Goal: Task Accomplishment & Management: Use online tool/utility

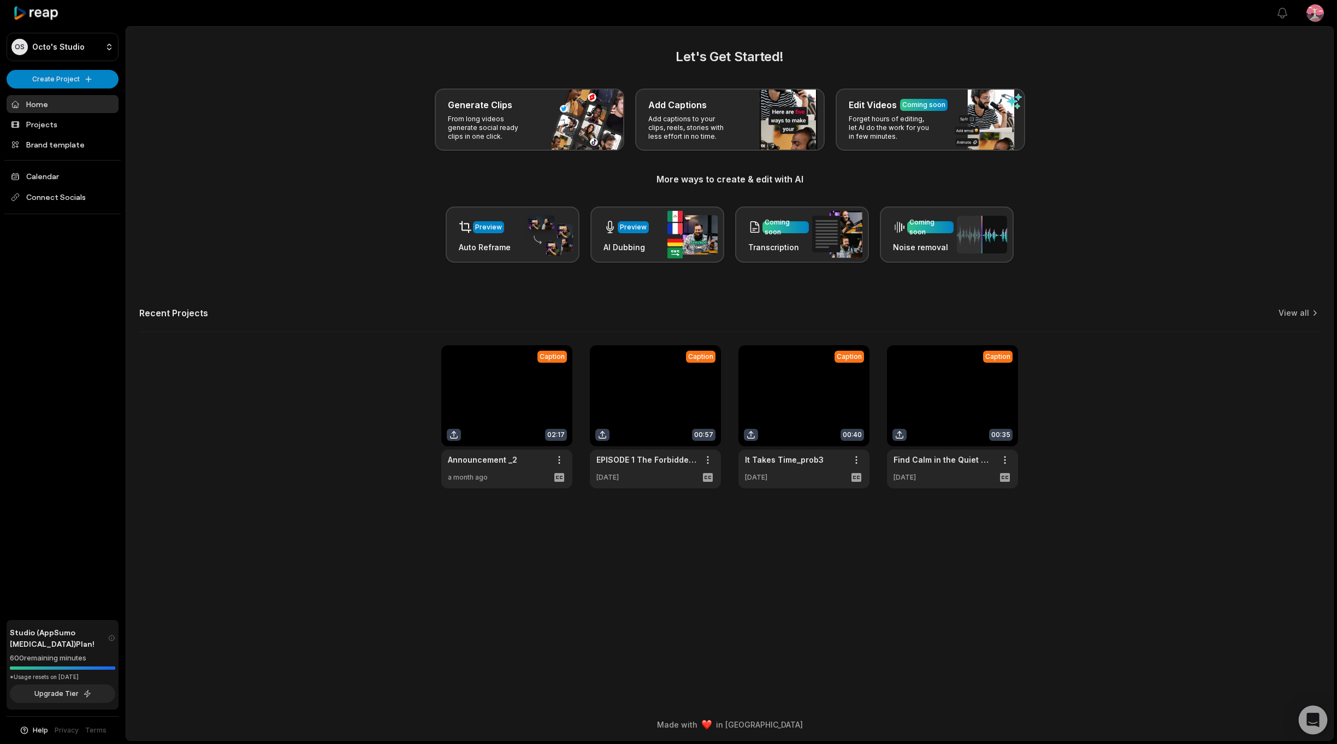
click at [1311, 721] on icon "Open Intercom Messenger" at bounding box center [1313, 720] width 13 height 14
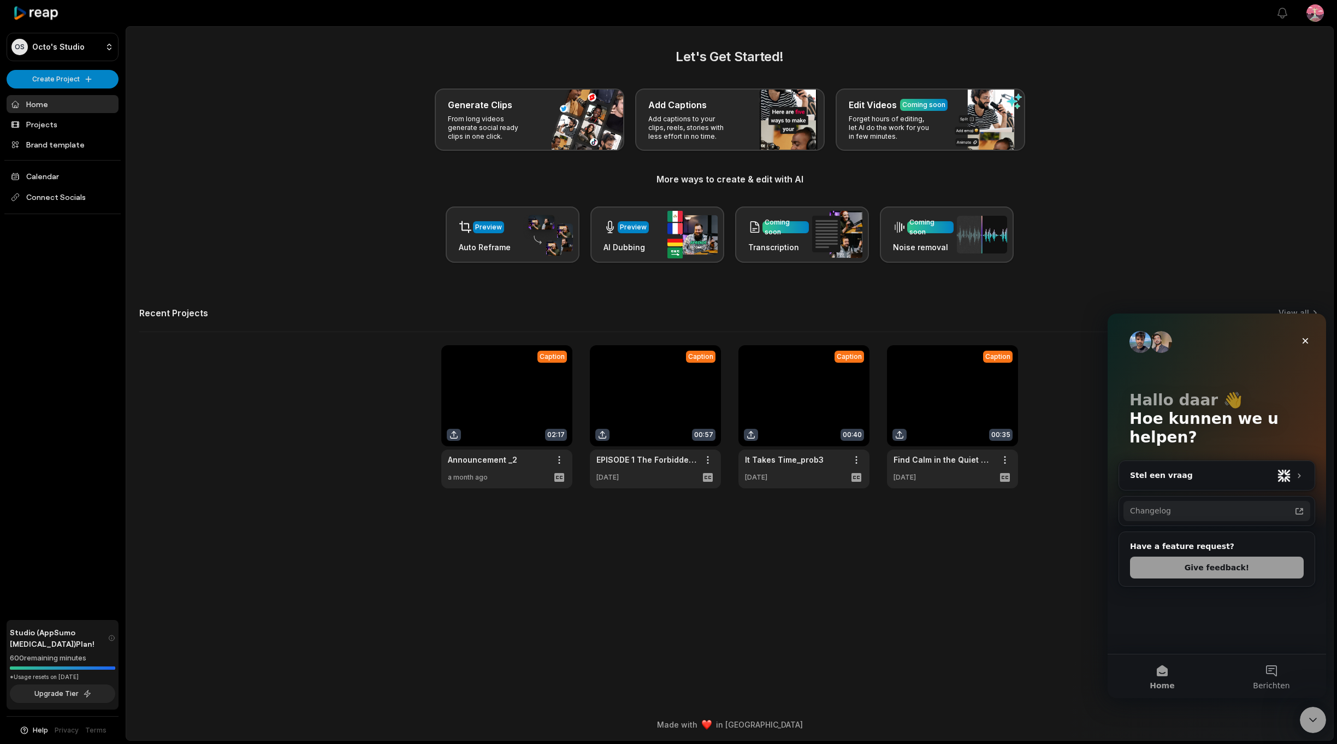
click at [1169, 511] on div "Changelog" at bounding box center [1210, 510] width 161 height 11
click at [1302, 471] on icon "Intercom Messenger" at bounding box center [1299, 475] width 9 height 9
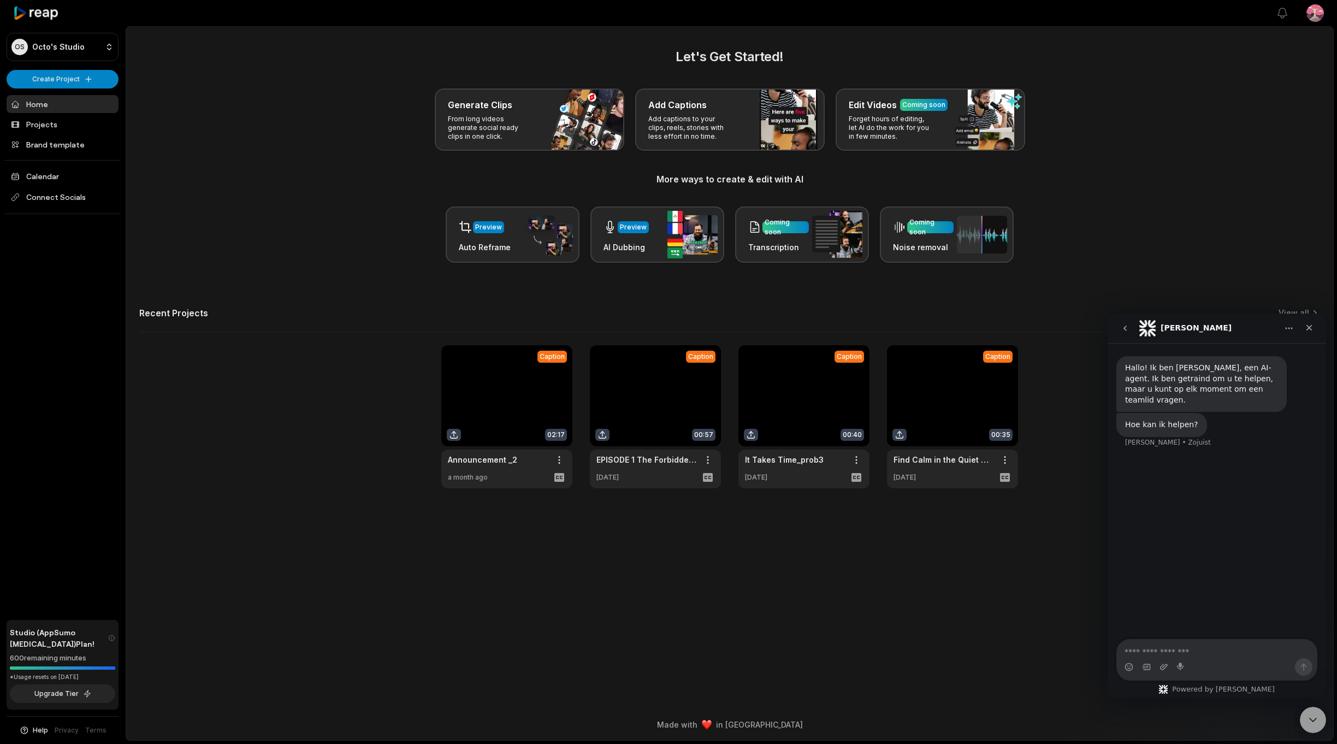
click at [1164, 652] on textarea "Stel een vraag ..." at bounding box center [1217, 649] width 200 height 19
type textarea "**********"
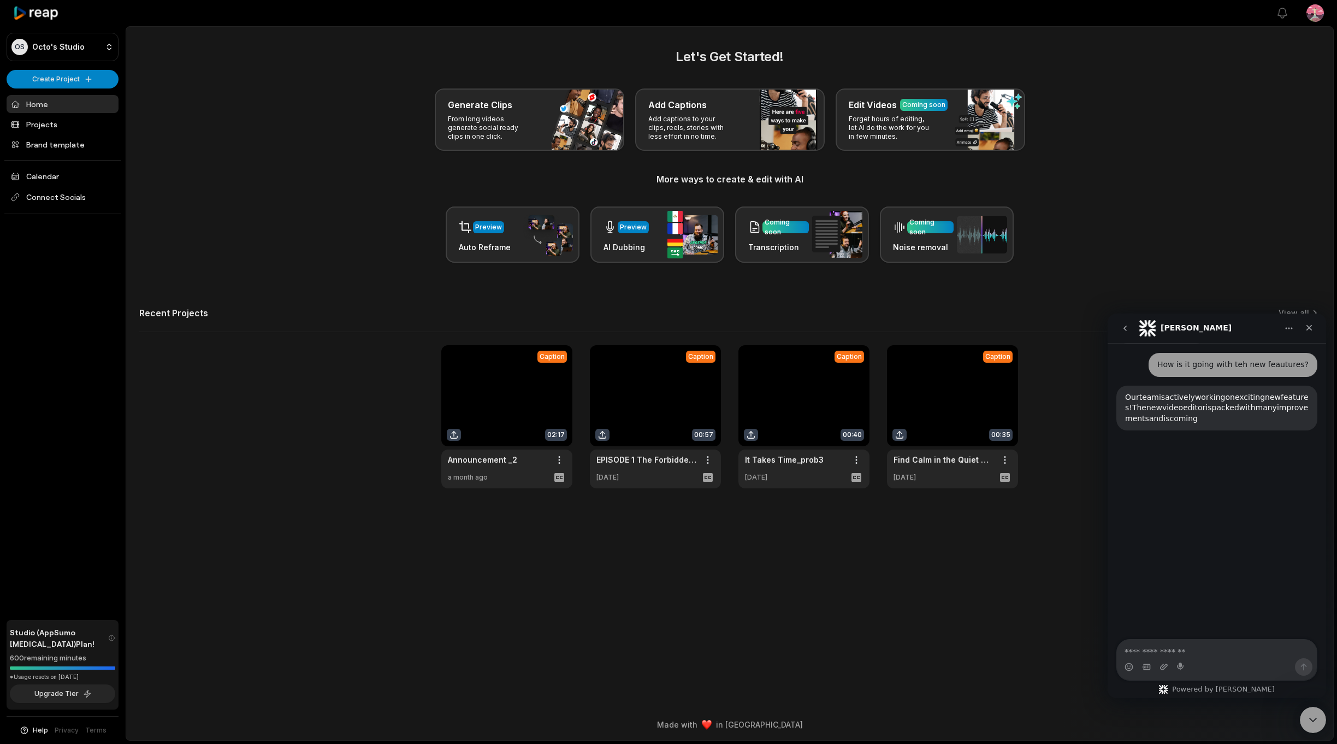
scroll to position [95, 0]
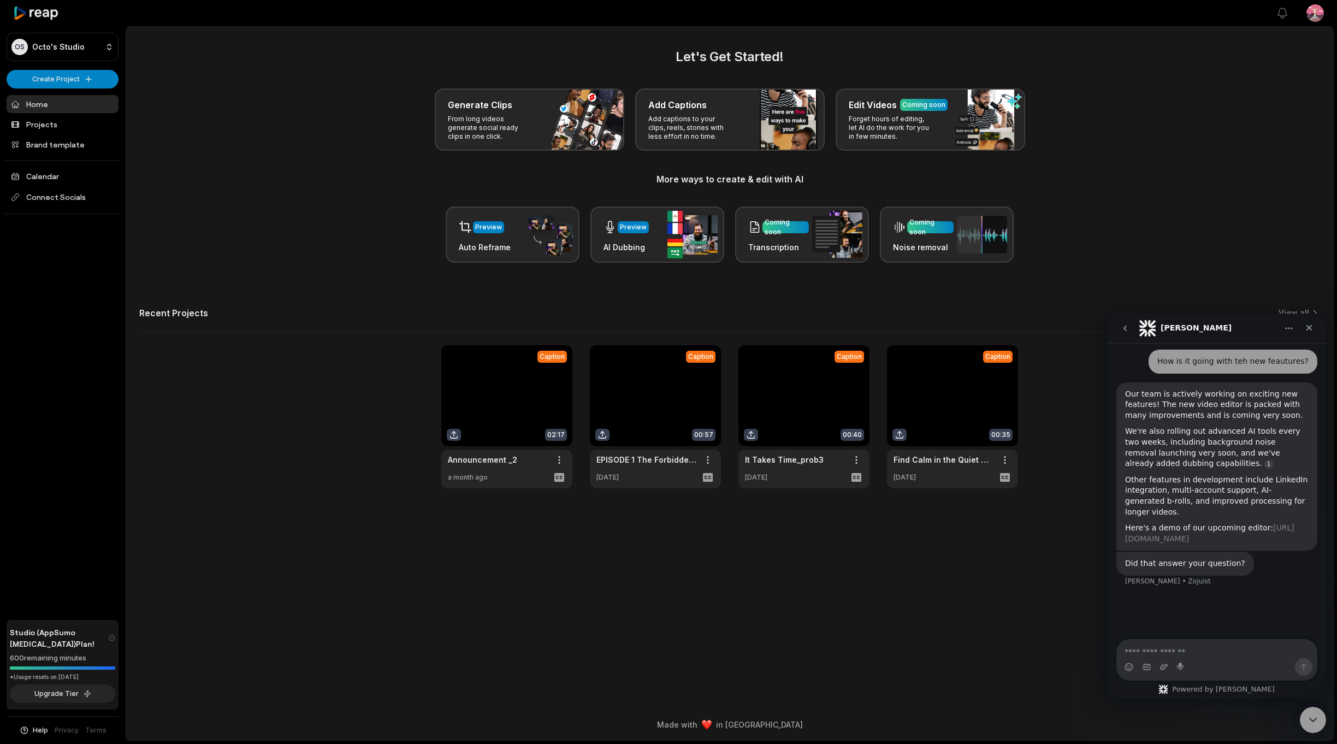
click at [1182, 523] on link "[URL][DOMAIN_NAME]" at bounding box center [1209, 533] width 169 height 20
click at [1179, 652] on textarea "Typ een bericht …" at bounding box center [1217, 649] width 200 height 19
type textarea "**********"
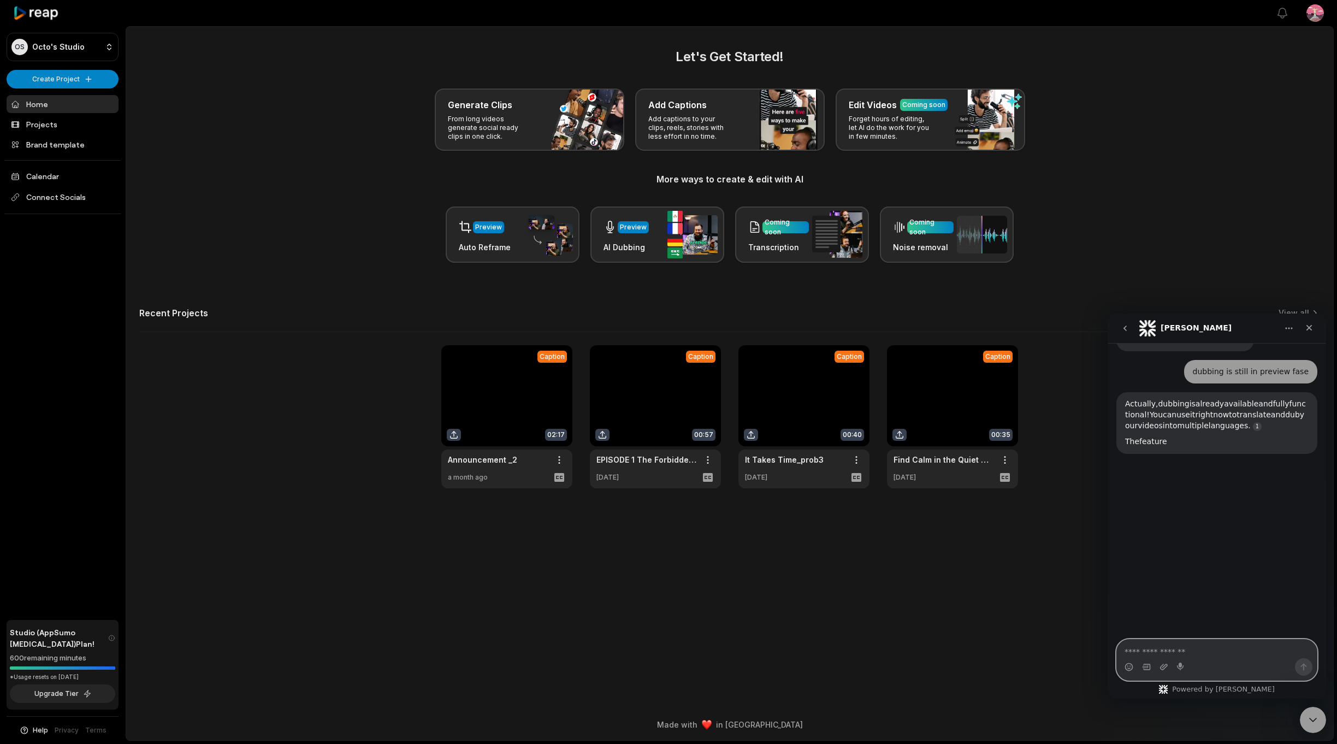
scroll to position [340, 0]
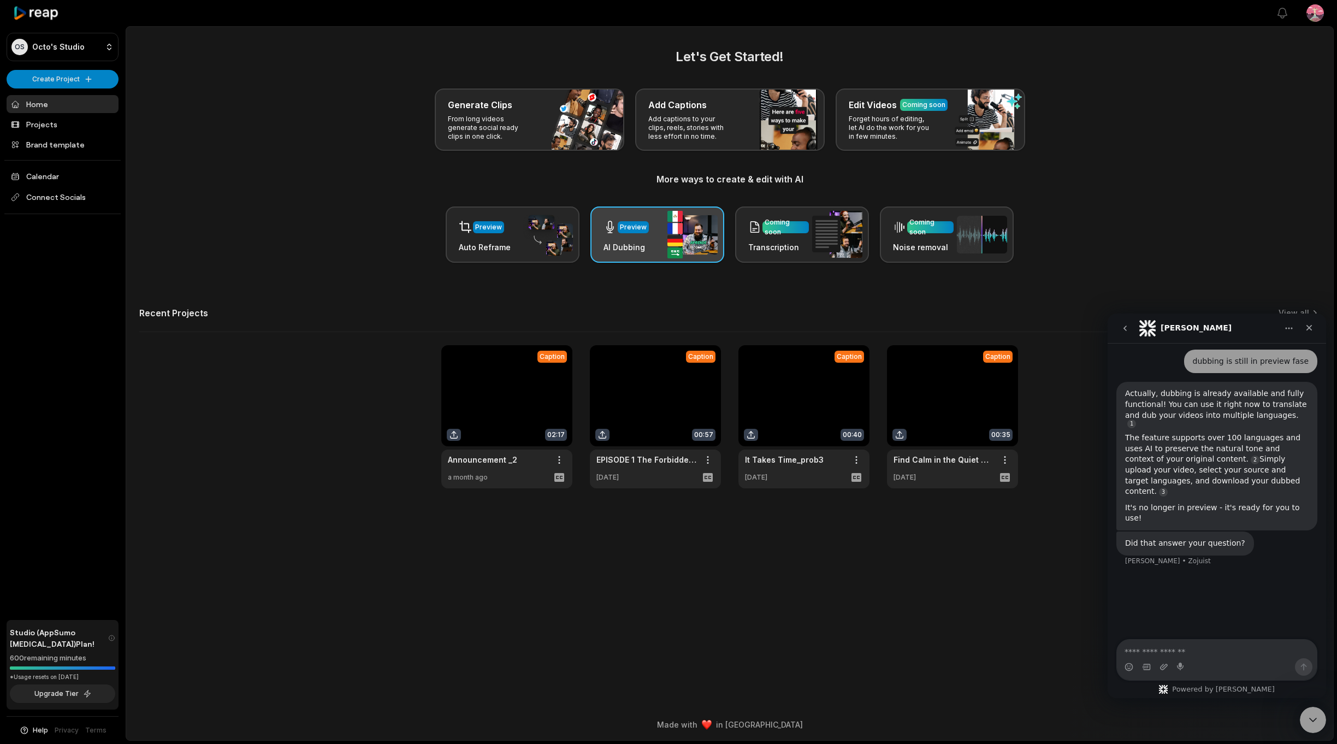
click at [633, 248] on h3 "AI Dubbing" at bounding box center [626, 246] width 45 height 11
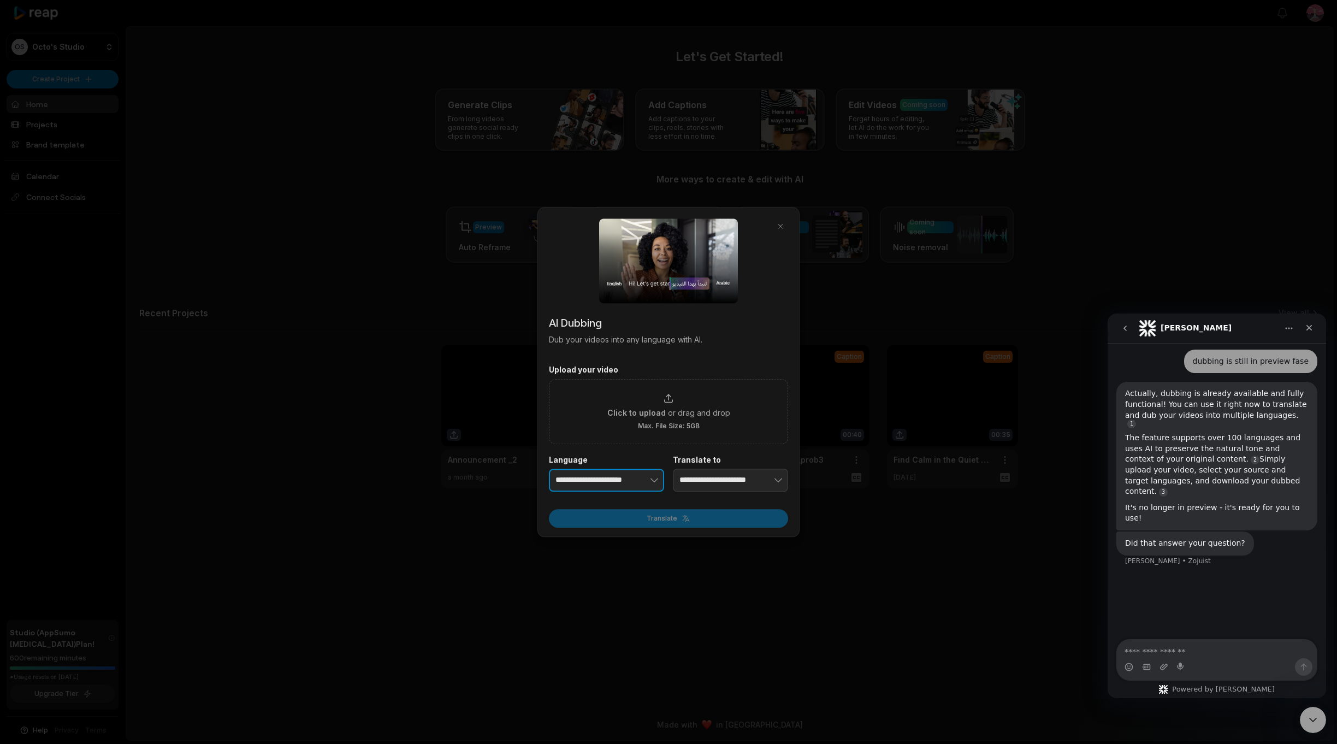
type input "**********"
click at [621, 475] on button "button" at bounding box center [638, 480] width 54 height 23
click at [731, 478] on div "**********" at bounding box center [668, 473] width 239 height 37
type input "**********"
click at [769, 480] on button "button" at bounding box center [762, 480] width 54 height 23
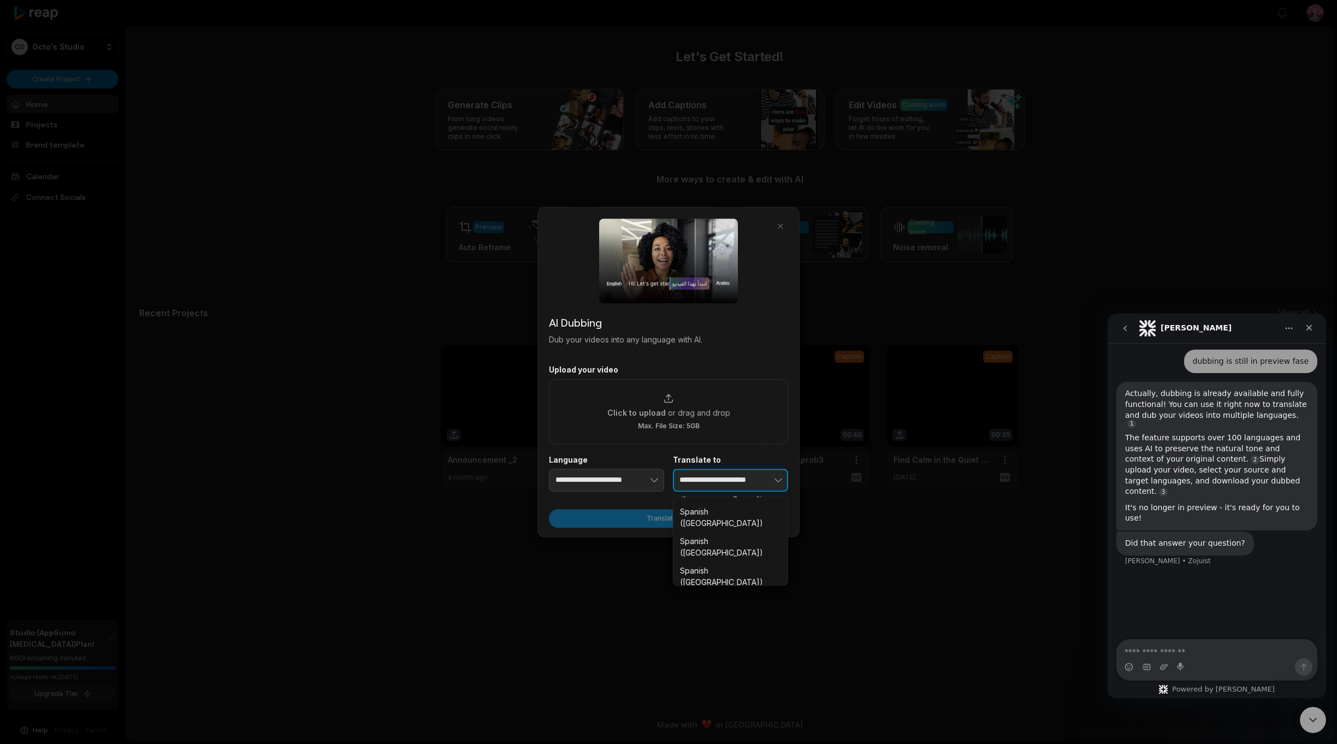
scroll to position [1397, 0]
click at [392, 541] on div at bounding box center [668, 372] width 1337 height 744
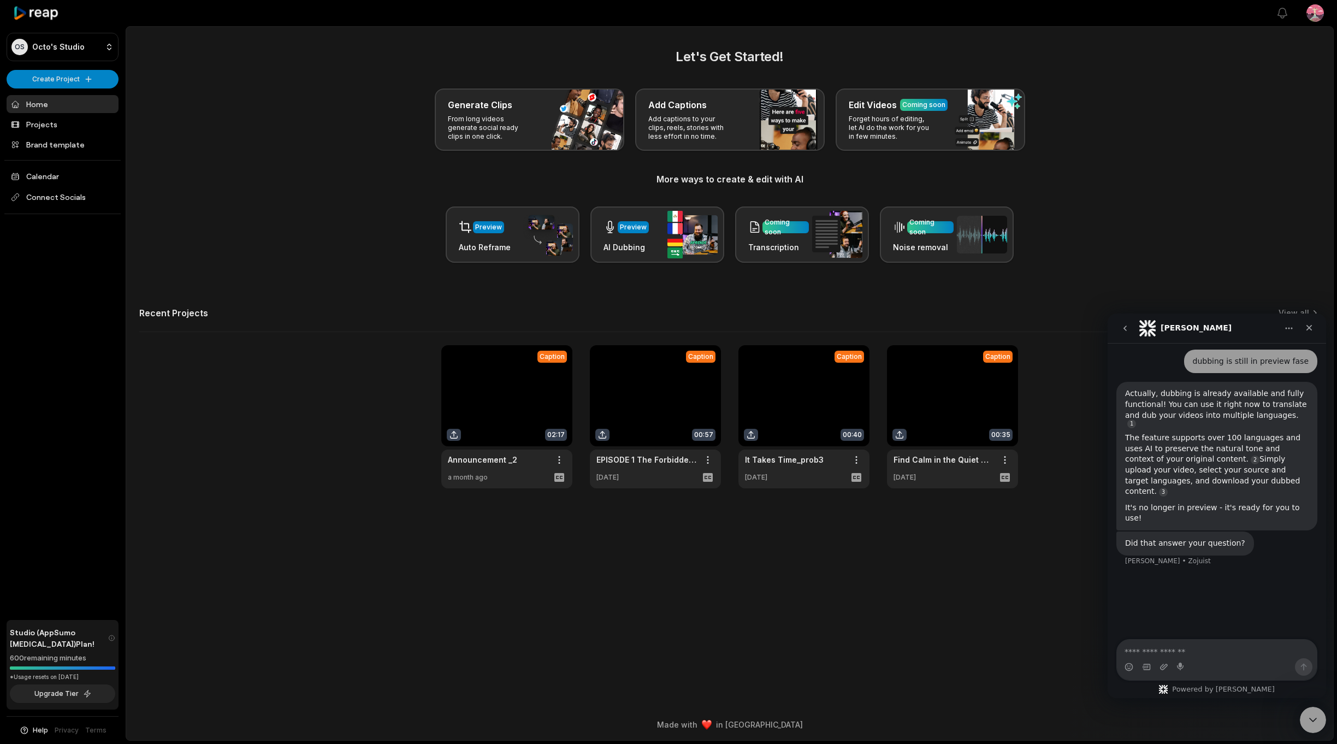
click at [492, 399] on link at bounding box center [506, 416] width 131 height 143
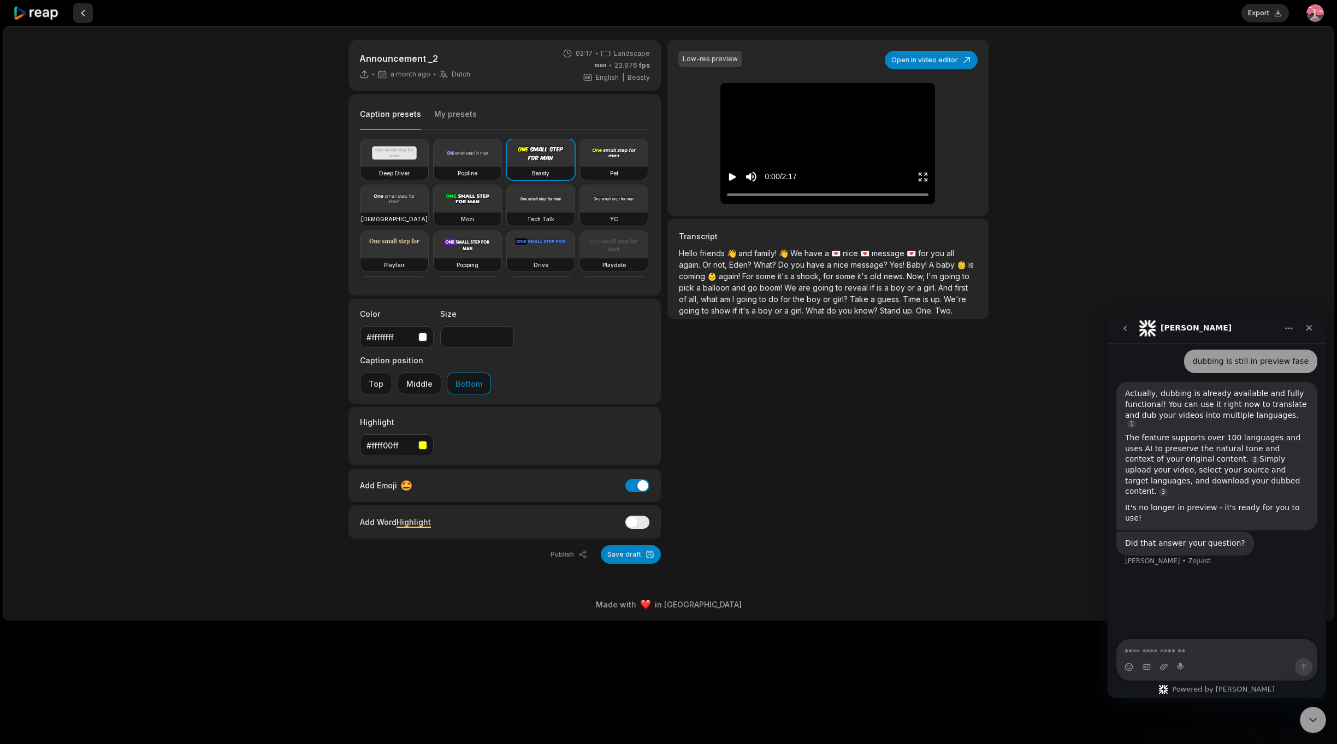
click at [82, 15] on button at bounding box center [83, 13] width 20 height 20
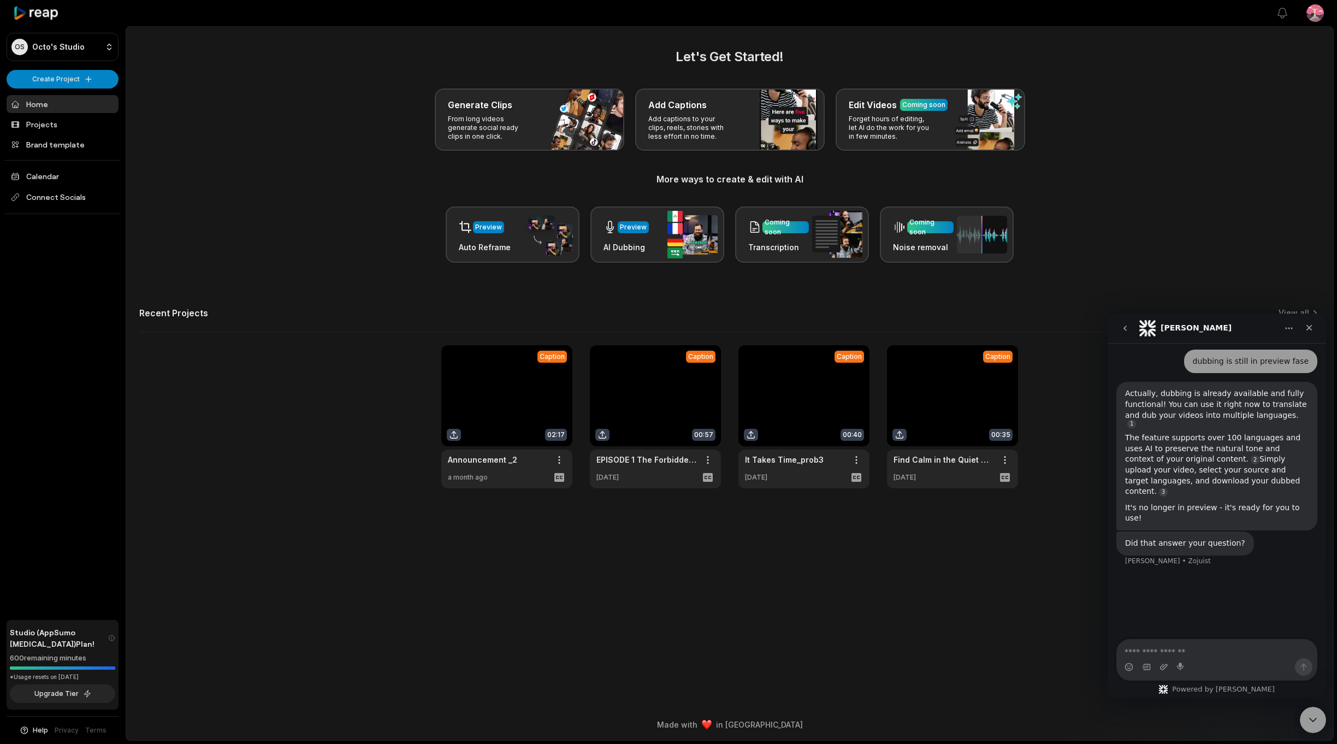
click at [534, 455] on link at bounding box center [506, 416] width 131 height 143
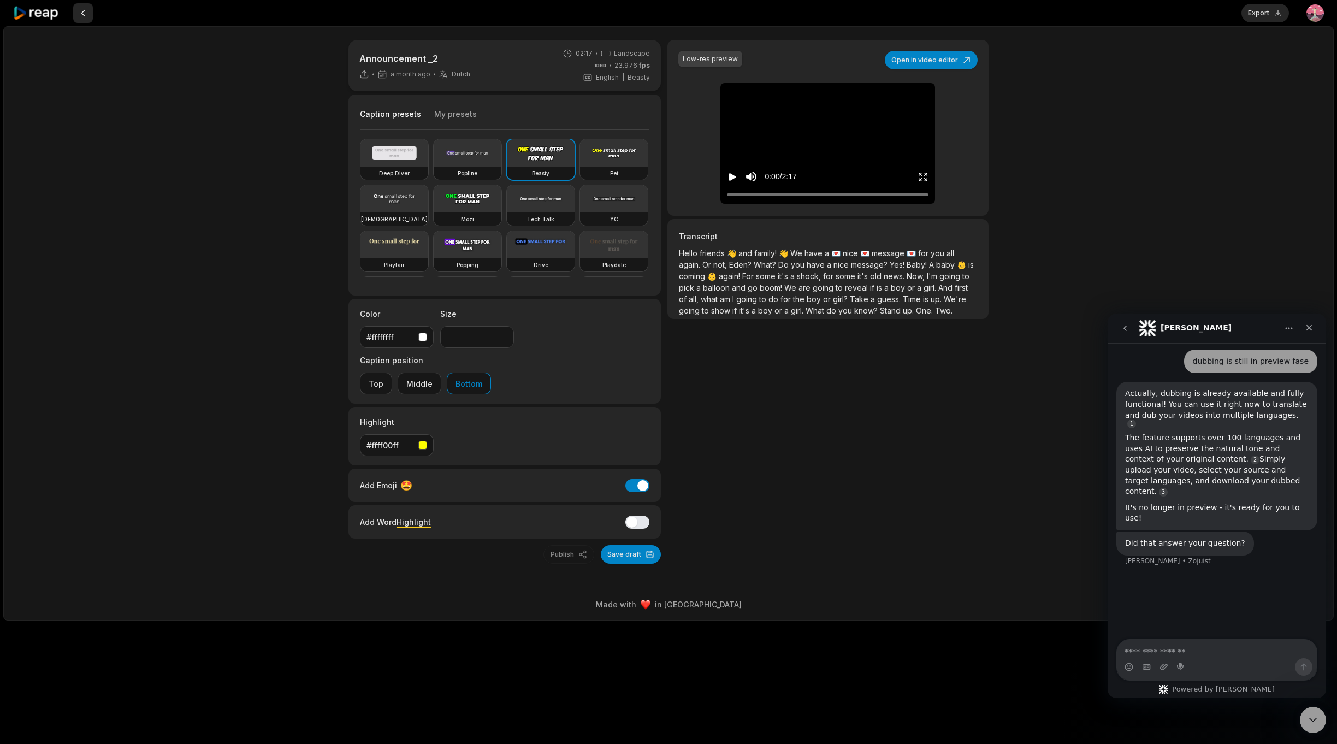
click at [86, 11] on button at bounding box center [83, 13] width 20 height 20
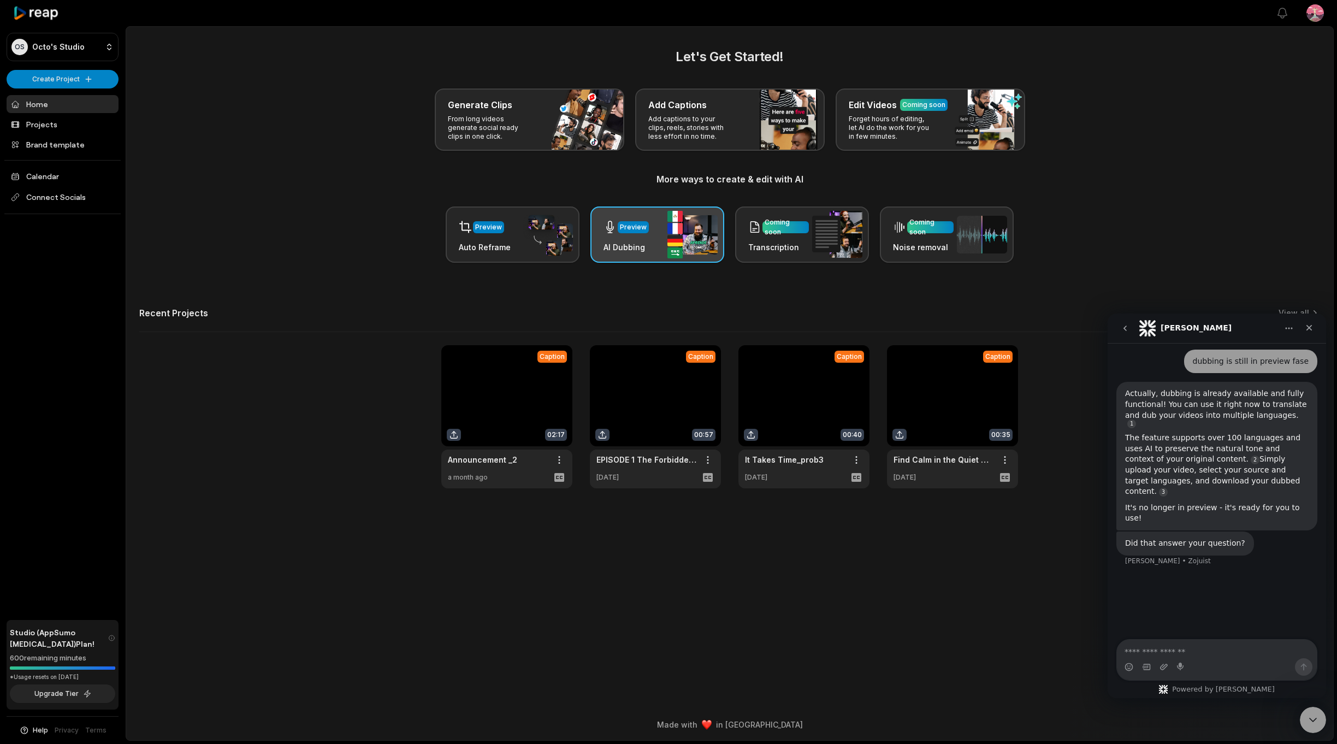
click at [635, 253] on div "Preview AI Dubbing" at bounding box center [658, 234] width 134 height 56
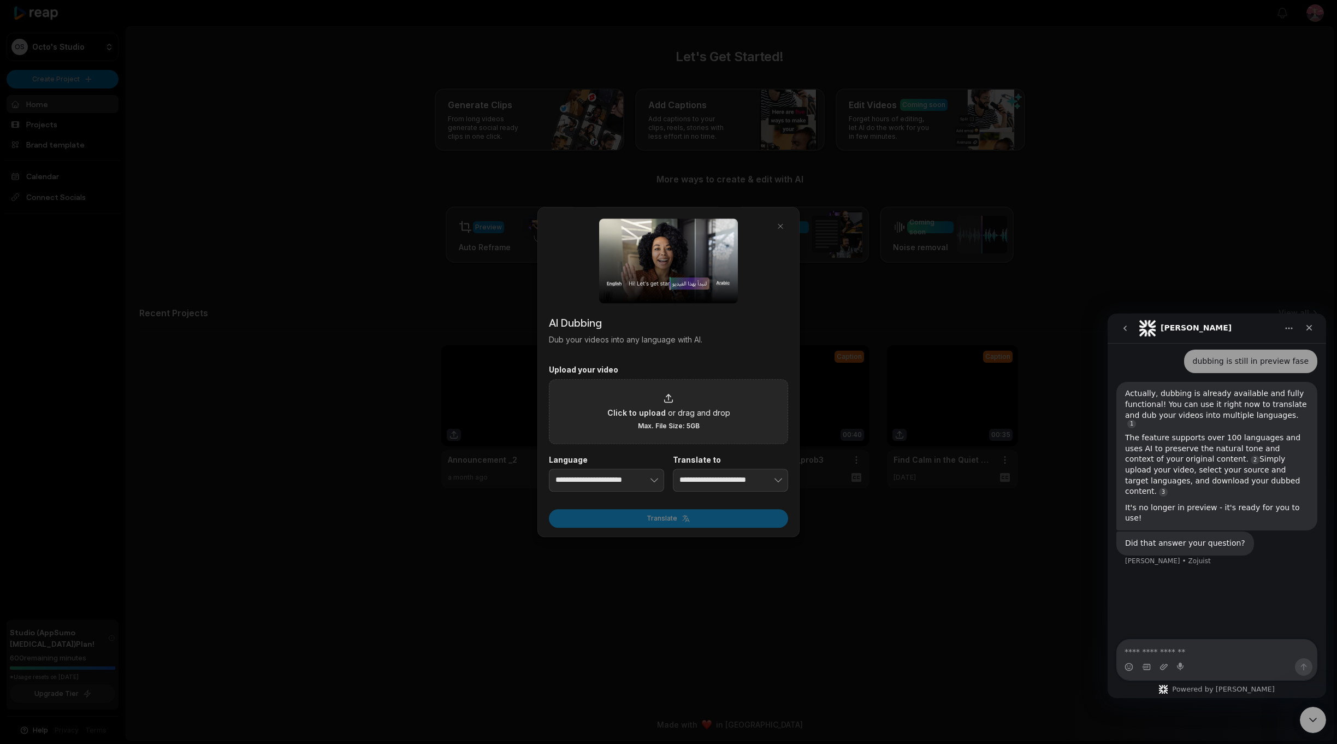
click at [648, 424] on span "Max. File Size: 5GB" at bounding box center [669, 426] width 62 height 9
click at [0, 0] on input "Click to upload or drag and drop Max. File Size: 5GB" at bounding box center [0, 0] width 0 height 0
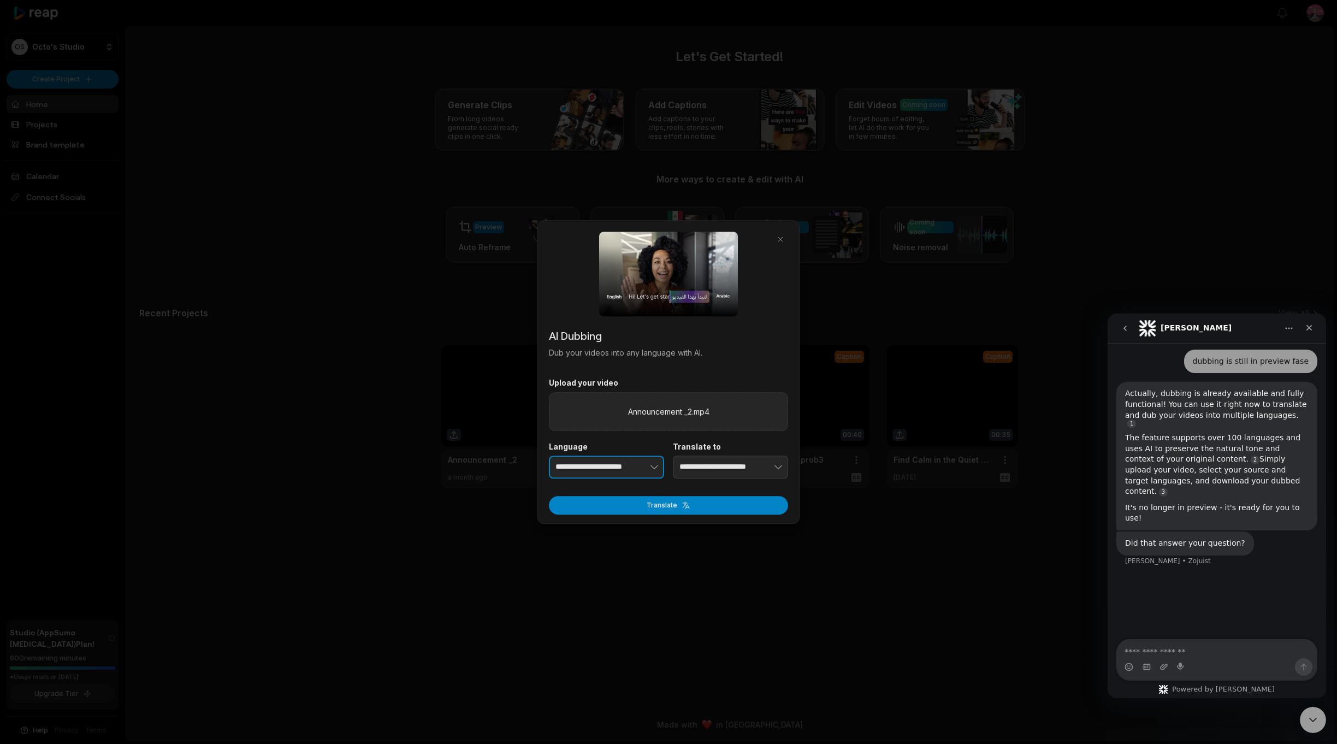
click at [613, 463] on button "button" at bounding box center [638, 467] width 54 height 23
type input "**********"
click at [430, 511] on div at bounding box center [668, 372] width 1337 height 744
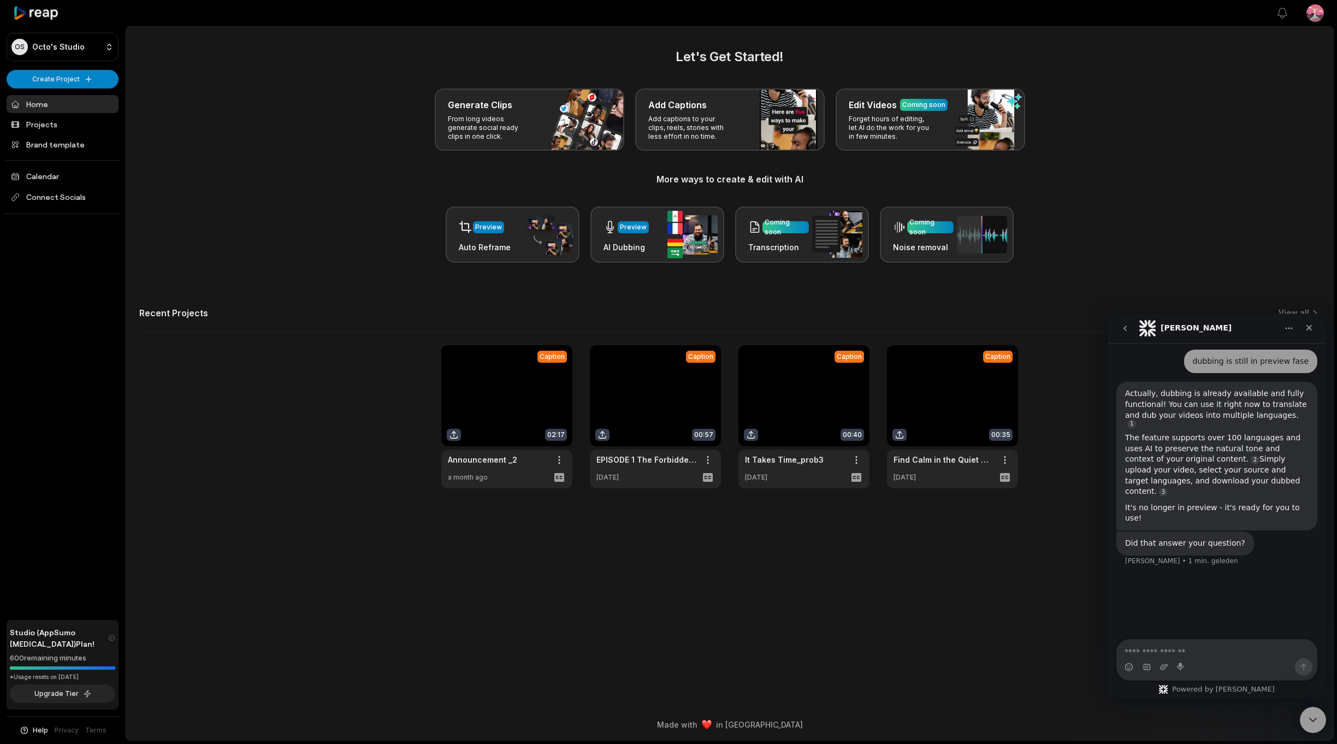
click at [517, 417] on link at bounding box center [506, 416] width 131 height 143
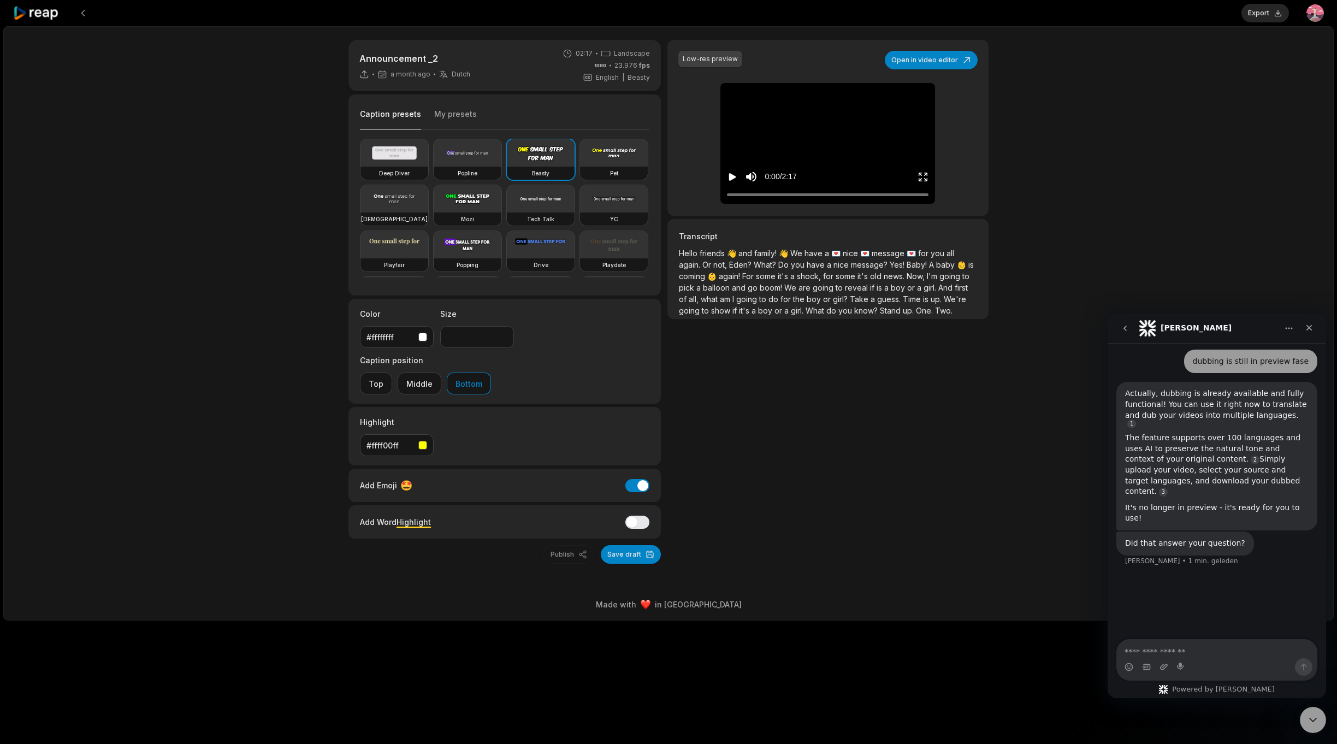
click at [737, 172] on icon "Play video" at bounding box center [732, 177] width 11 height 11
click at [84, 13] on button at bounding box center [83, 13] width 20 height 20
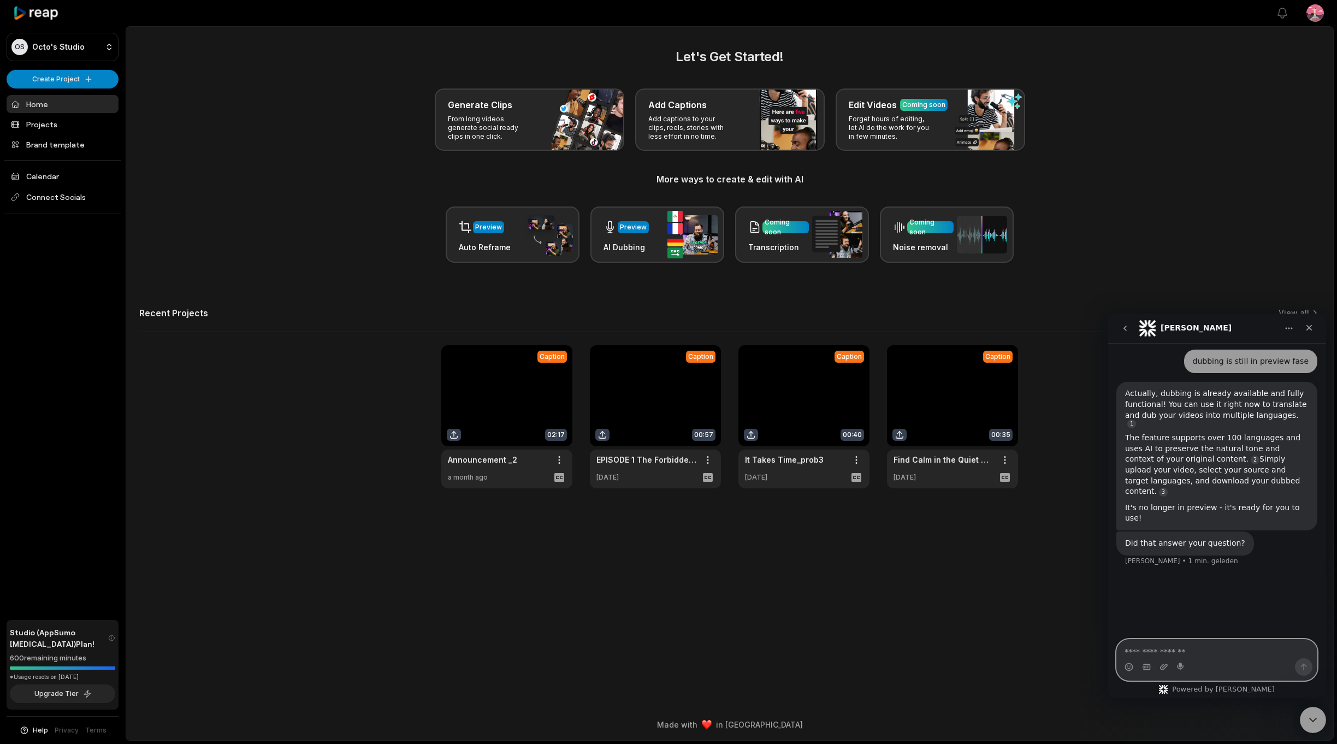
click at [1181, 640] on textarea "Typ een bericht …" at bounding box center [1217, 649] width 200 height 19
type textarea "***"
click at [1310, 328] on icon "Sluiten" at bounding box center [1309, 327] width 9 height 9
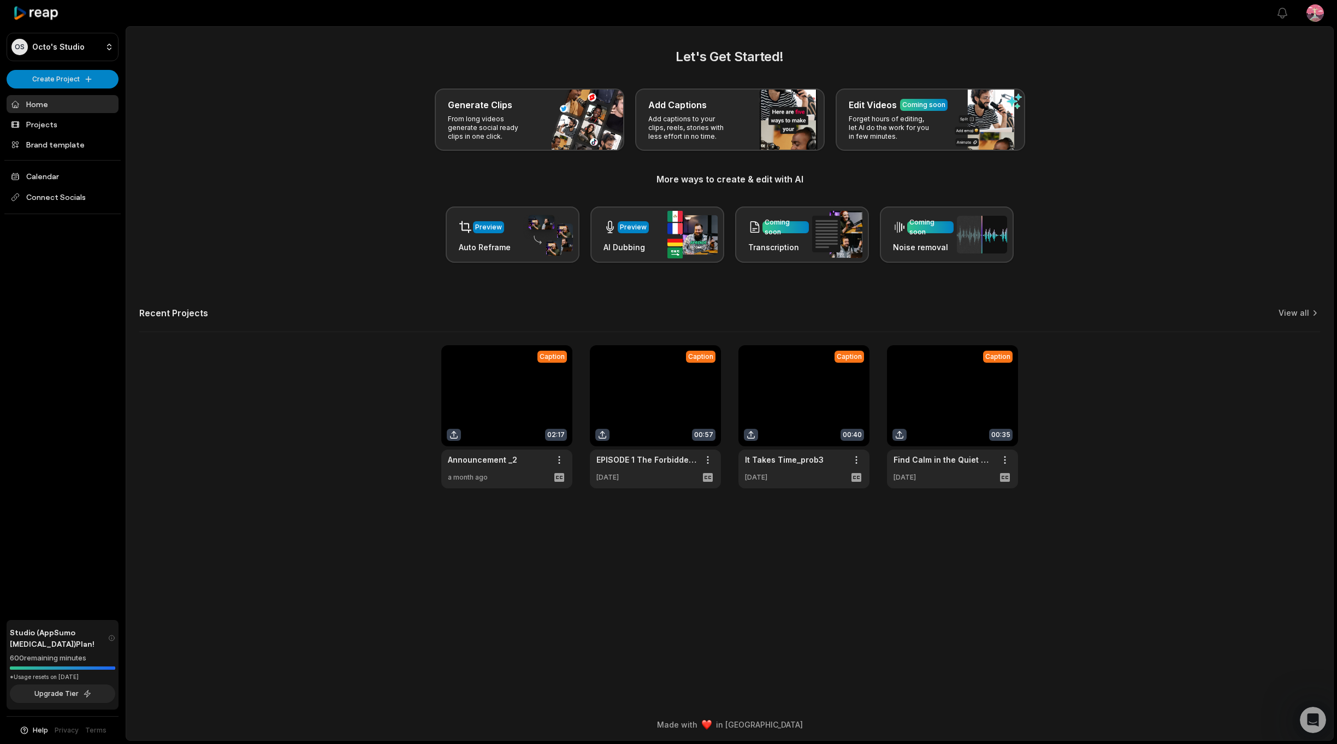
scroll to position [317, 0]
click at [817, 228] on img at bounding box center [837, 234] width 50 height 47
click at [930, 238] on div "Coming soon Noise removal" at bounding box center [923, 234] width 61 height 37
click at [924, 246] on h3 "Noise removal" at bounding box center [923, 246] width 61 height 11
click at [781, 246] on h3 "Transcription" at bounding box center [778, 246] width 61 height 11
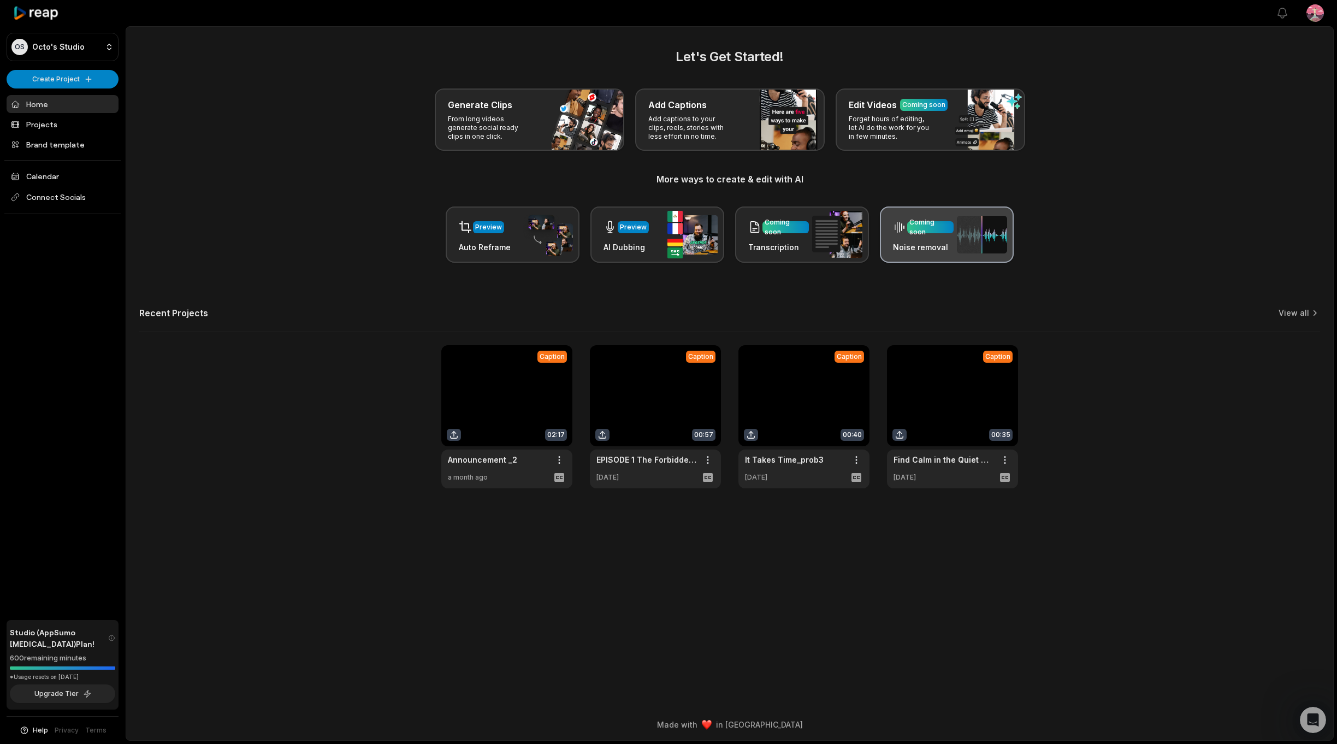
click at [919, 244] on h3 "Noise removal" at bounding box center [923, 246] width 61 height 11
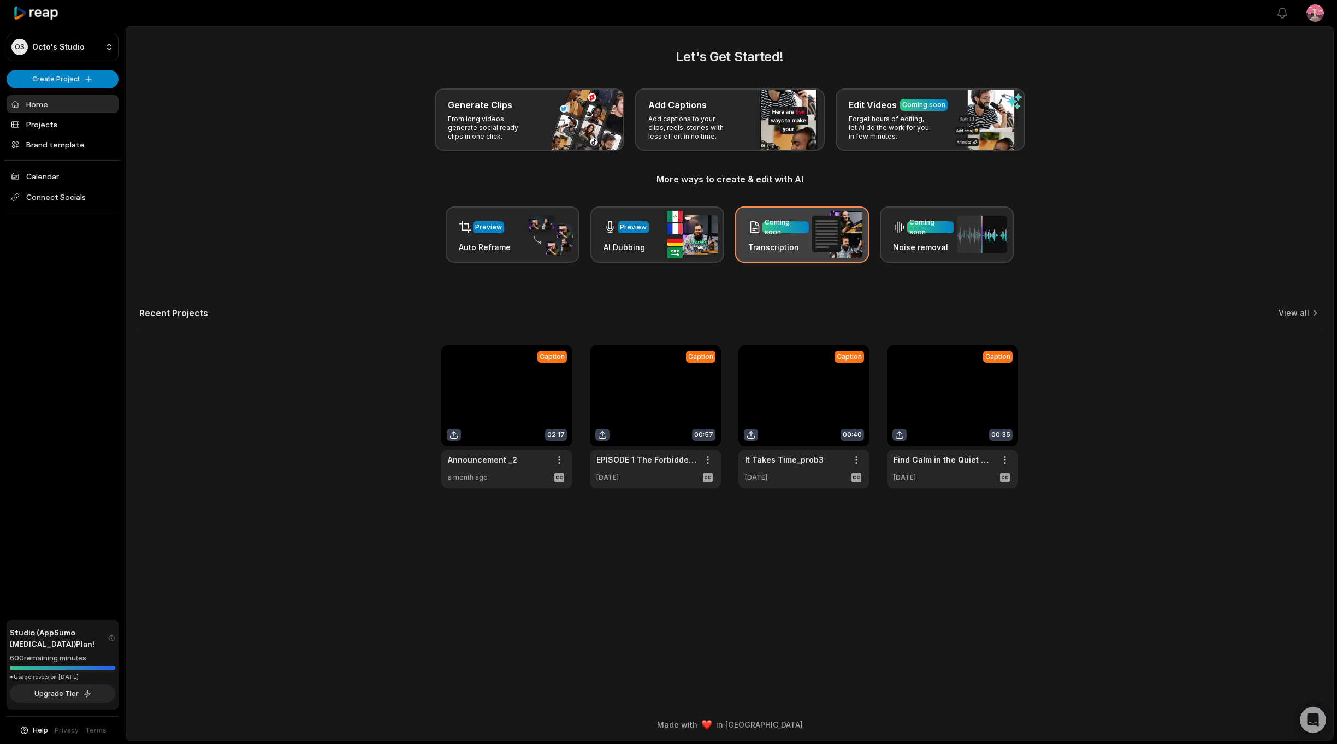
click at [801, 231] on div "Coming soon" at bounding box center [786, 227] width 42 height 20
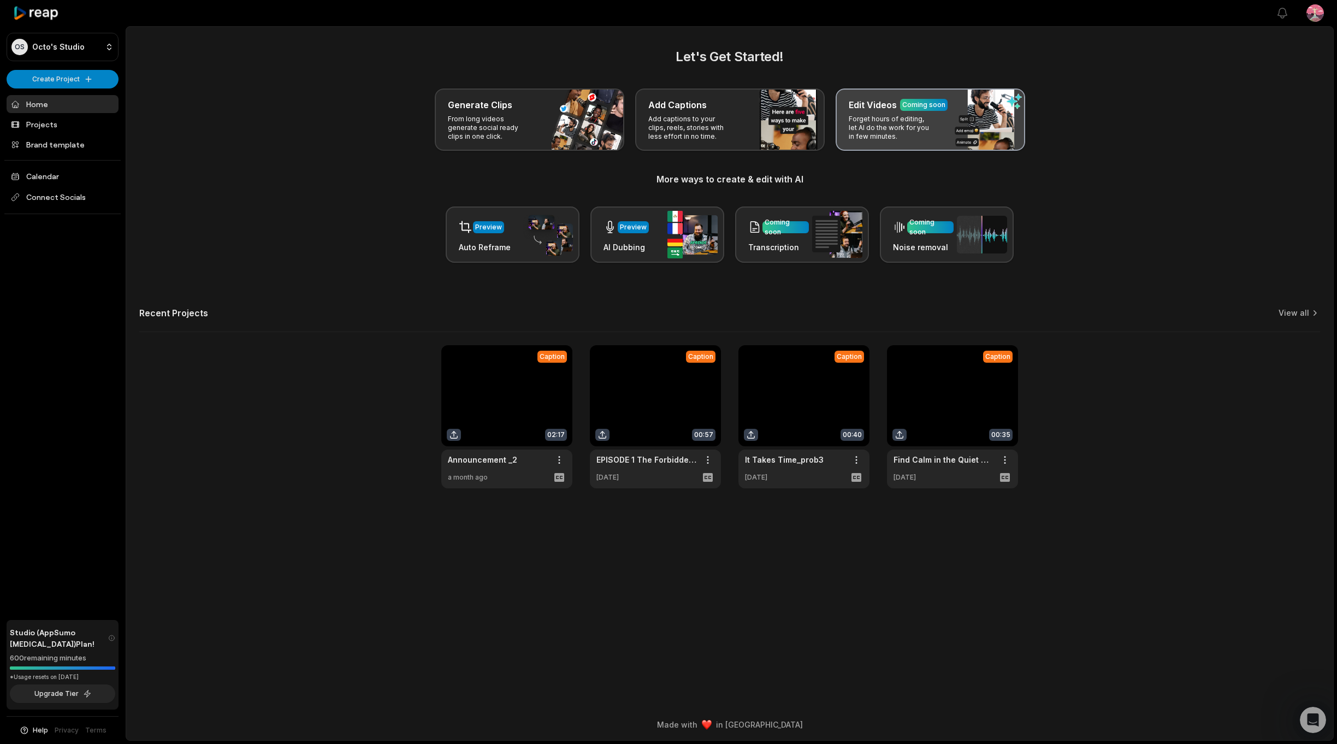
click at [919, 122] on p "Forget hours of editing, let AI do the work for you in few minutes." at bounding box center [891, 128] width 85 height 26
click at [893, 117] on p "Forget hours of editing, let AI do the work for you in few minutes." at bounding box center [891, 128] width 85 height 26
click at [893, 115] on p "Forget hours of editing, let AI do the work for you in few minutes." at bounding box center [891, 128] width 85 height 26
